Goal: Check status: Check status

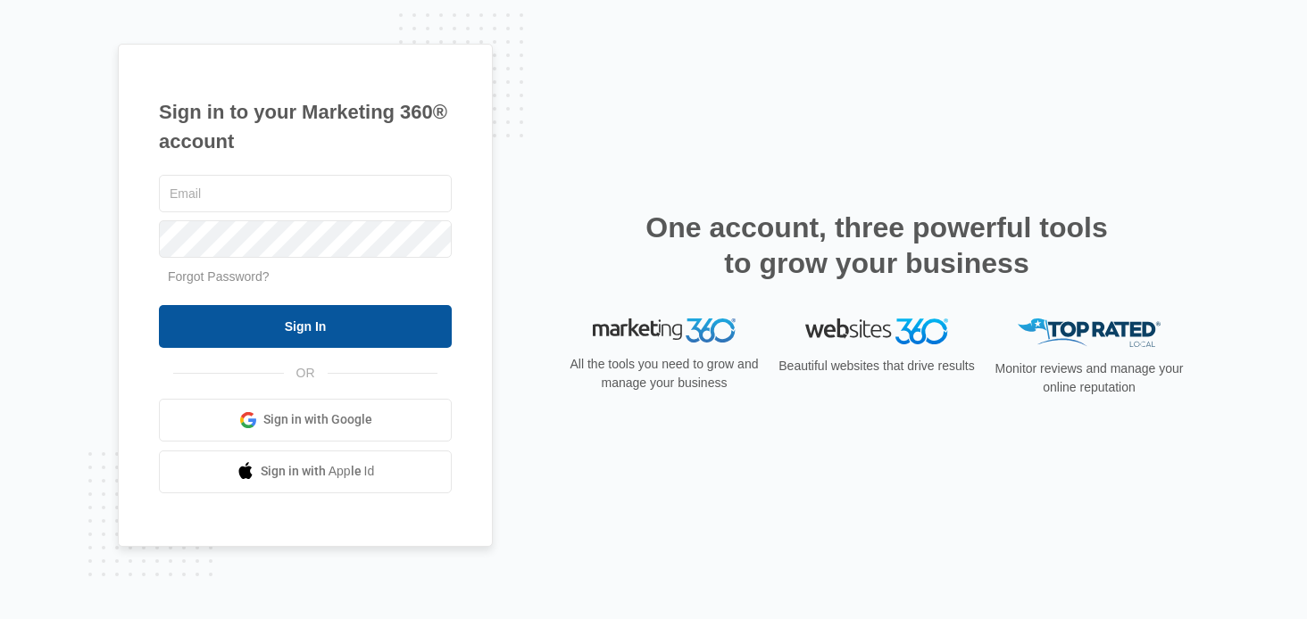
type input "[EMAIL_ADDRESS][DOMAIN_NAME]"
click at [296, 323] on input "Sign In" at bounding box center [305, 326] width 293 height 43
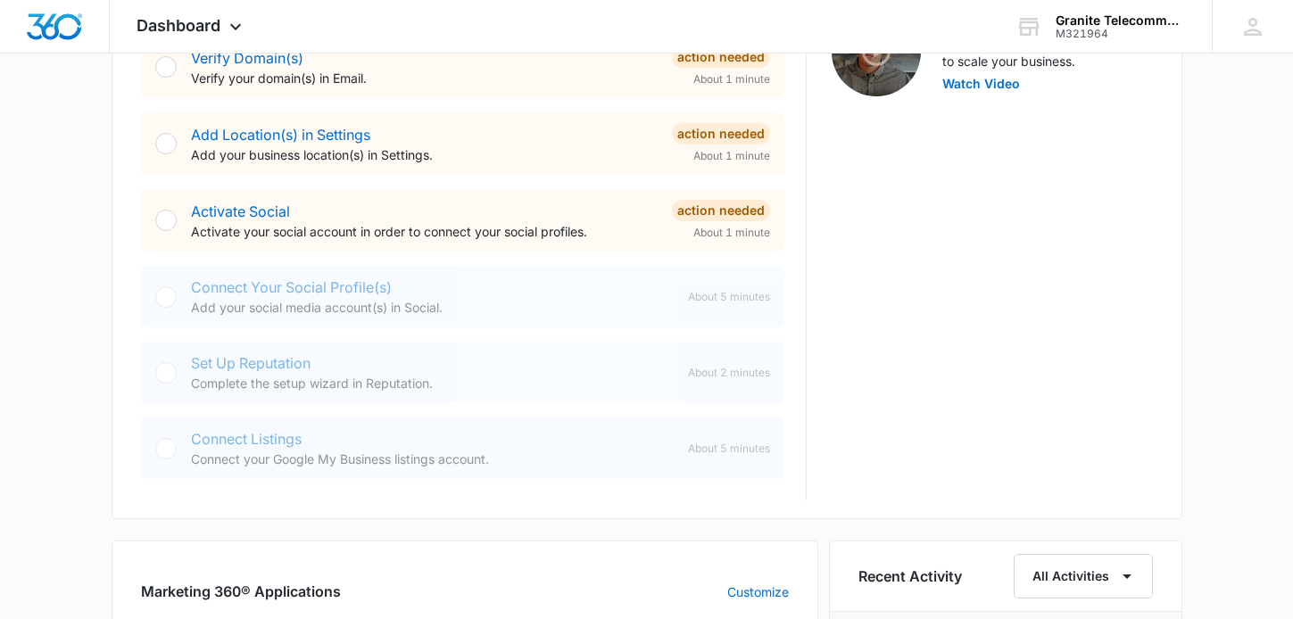
scroll to position [982, 0]
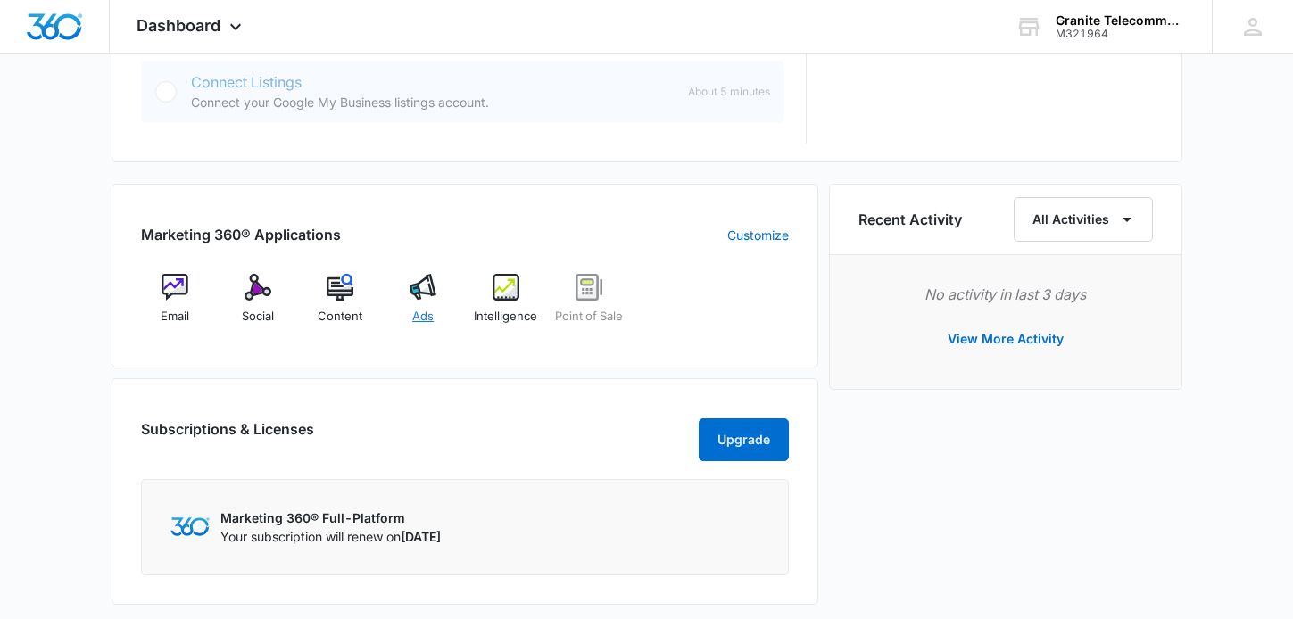
click at [419, 292] on img at bounding box center [423, 287] width 27 height 27
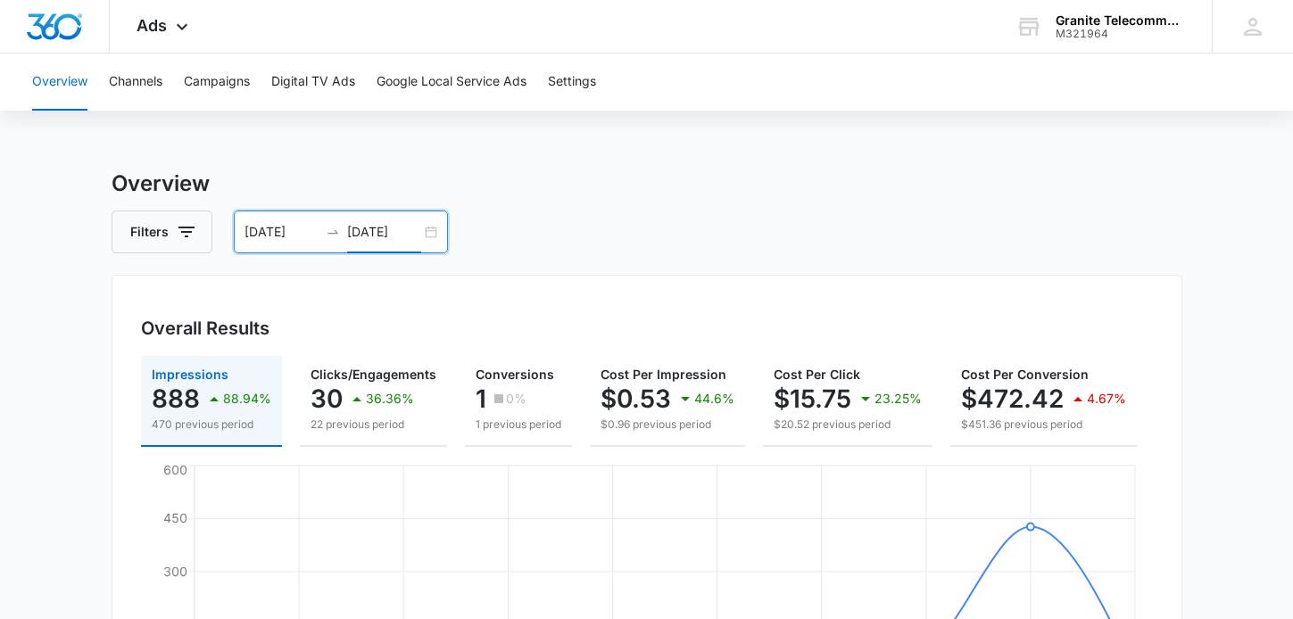
click at [391, 229] on input "[DATE]" at bounding box center [384, 232] width 74 height 20
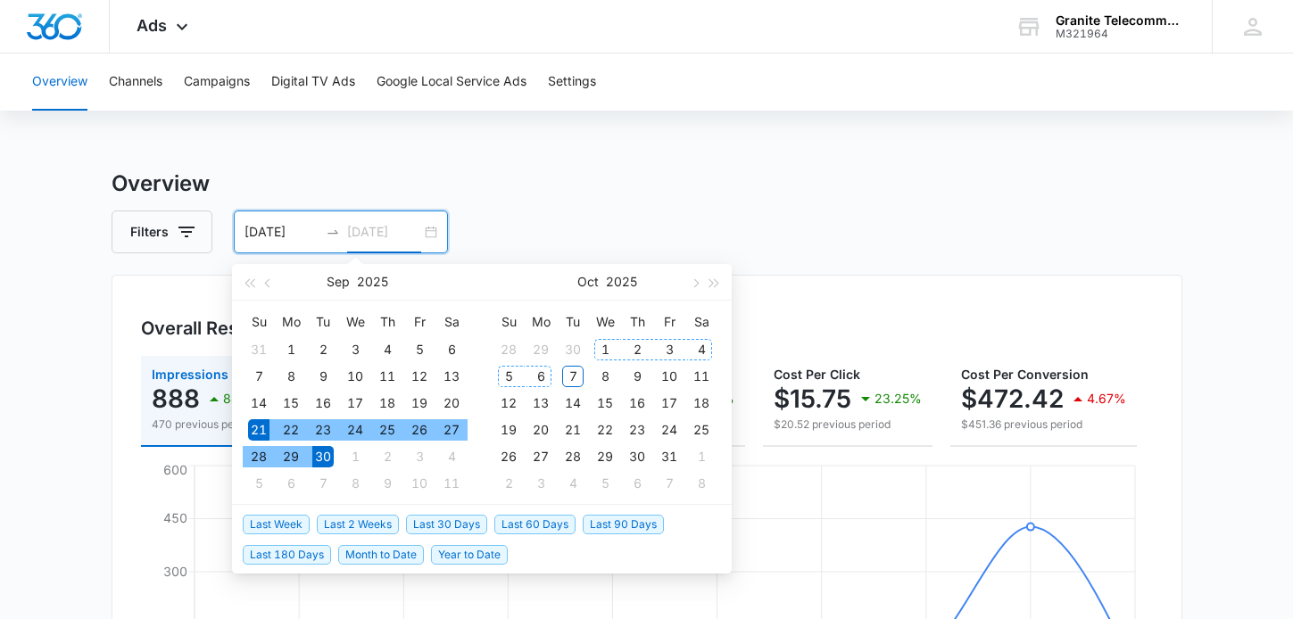
type input "[DATE]"
click at [538, 376] on div "6" at bounding box center [540, 376] width 21 height 21
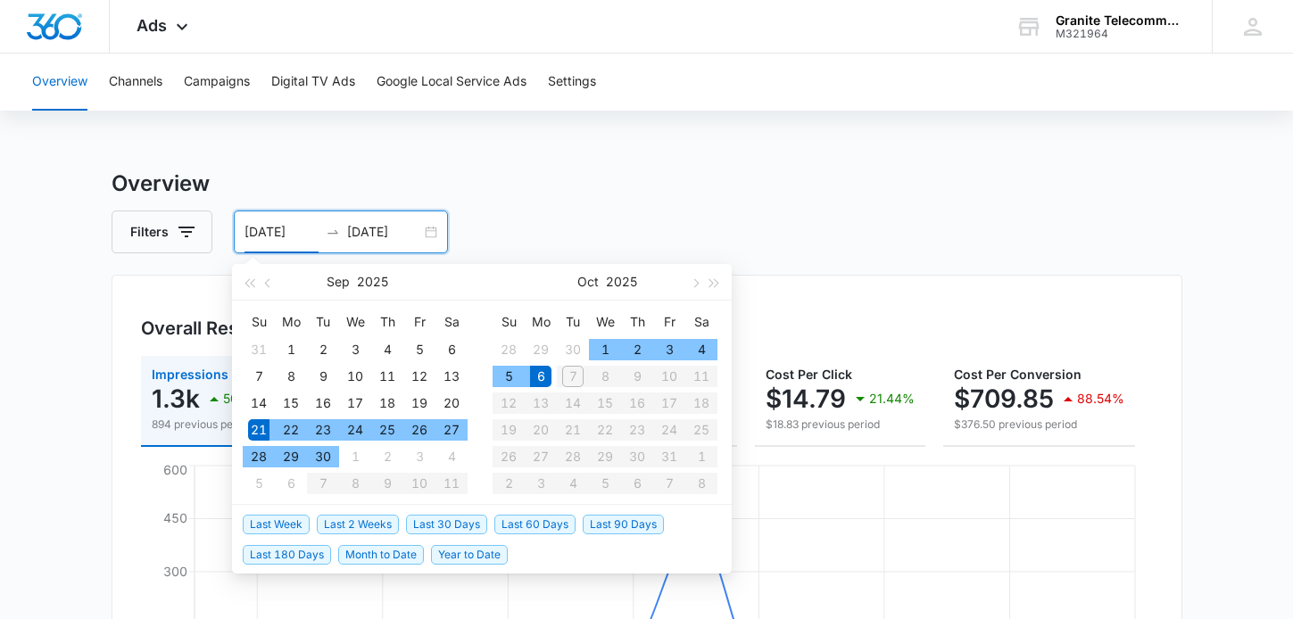
type input "[DATE]"
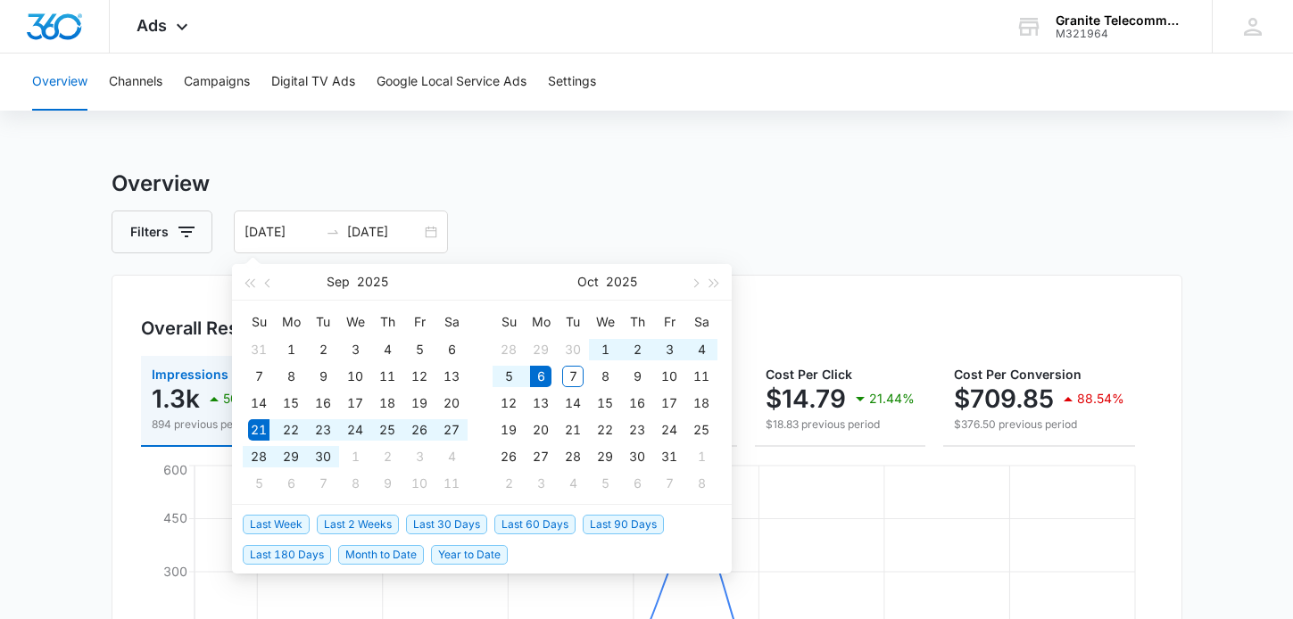
click at [632, 176] on h3 "Overview" at bounding box center [647, 184] width 1071 height 32
